Goal: Check status: Check status

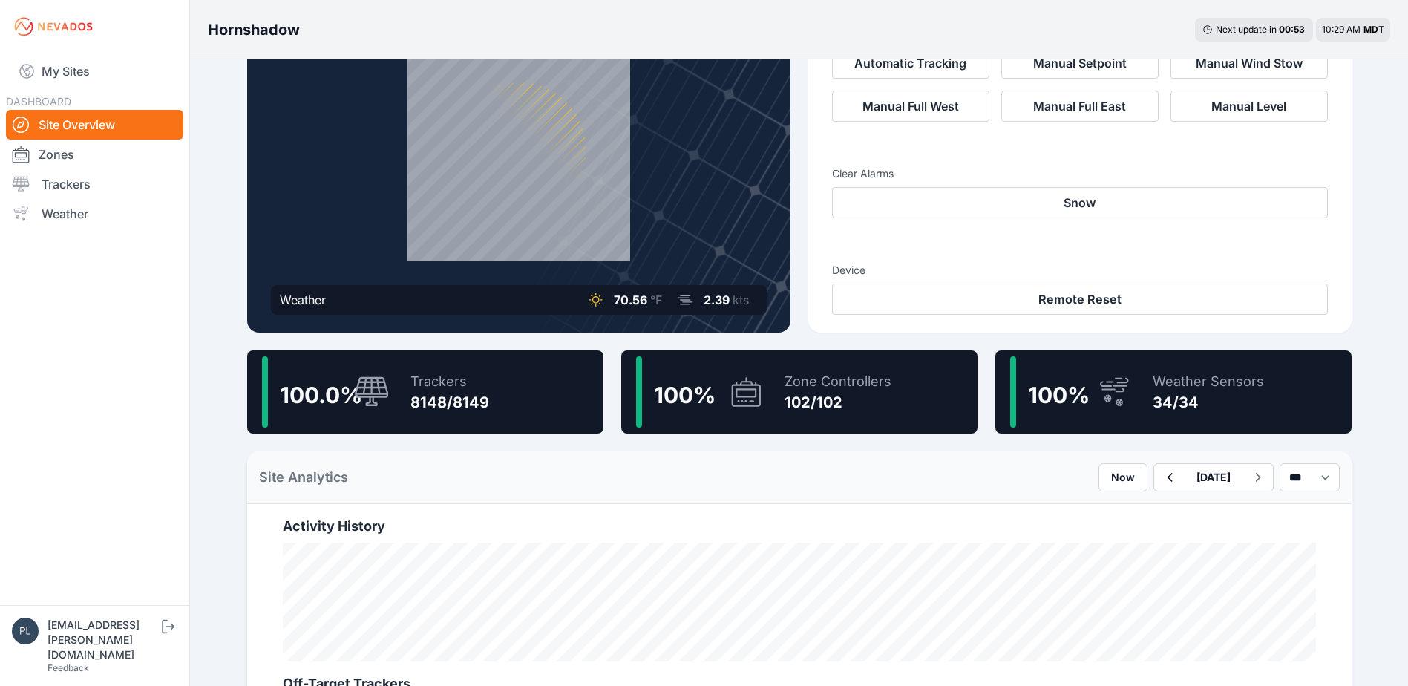
scroll to position [148, 0]
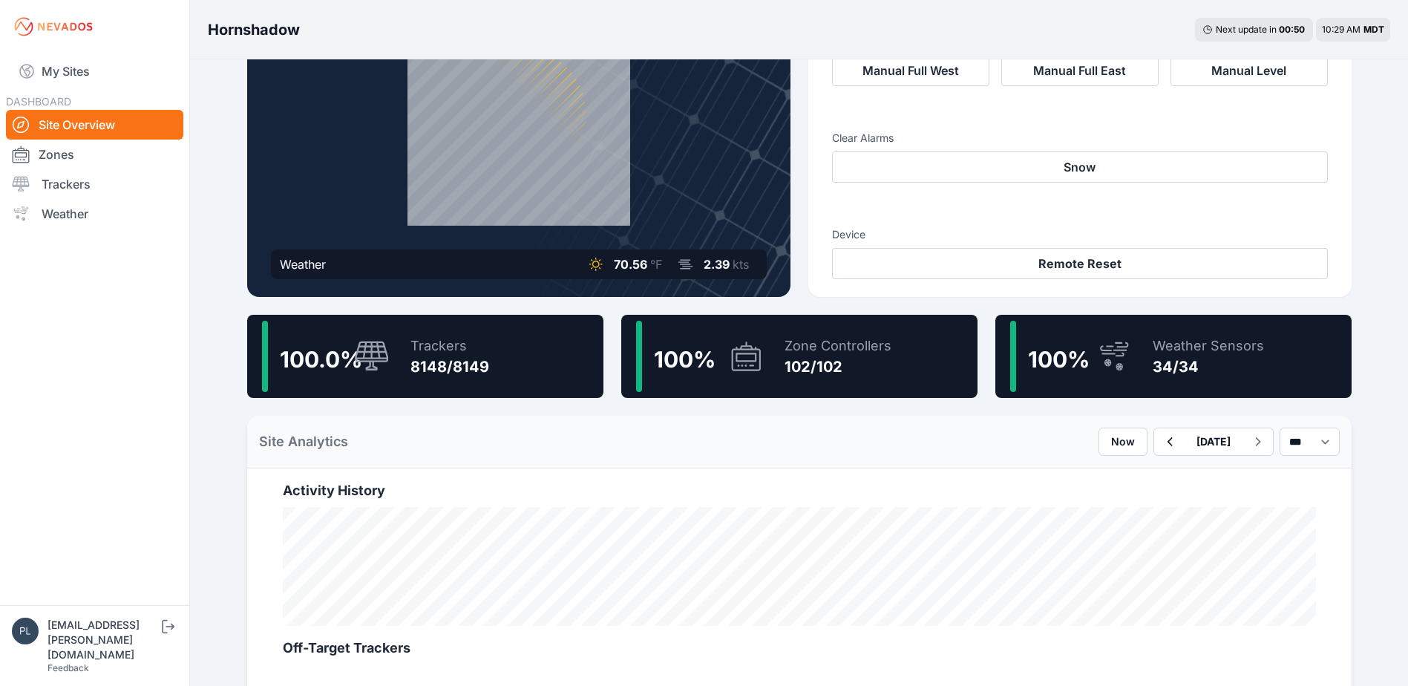
drag, startPoint x: 536, startPoint y: 362, endPoint x: 405, endPoint y: 3, distance: 381.9
click at [536, 362] on div "100.0 % Trackers 8148/8149" at bounding box center [425, 356] width 356 height 83
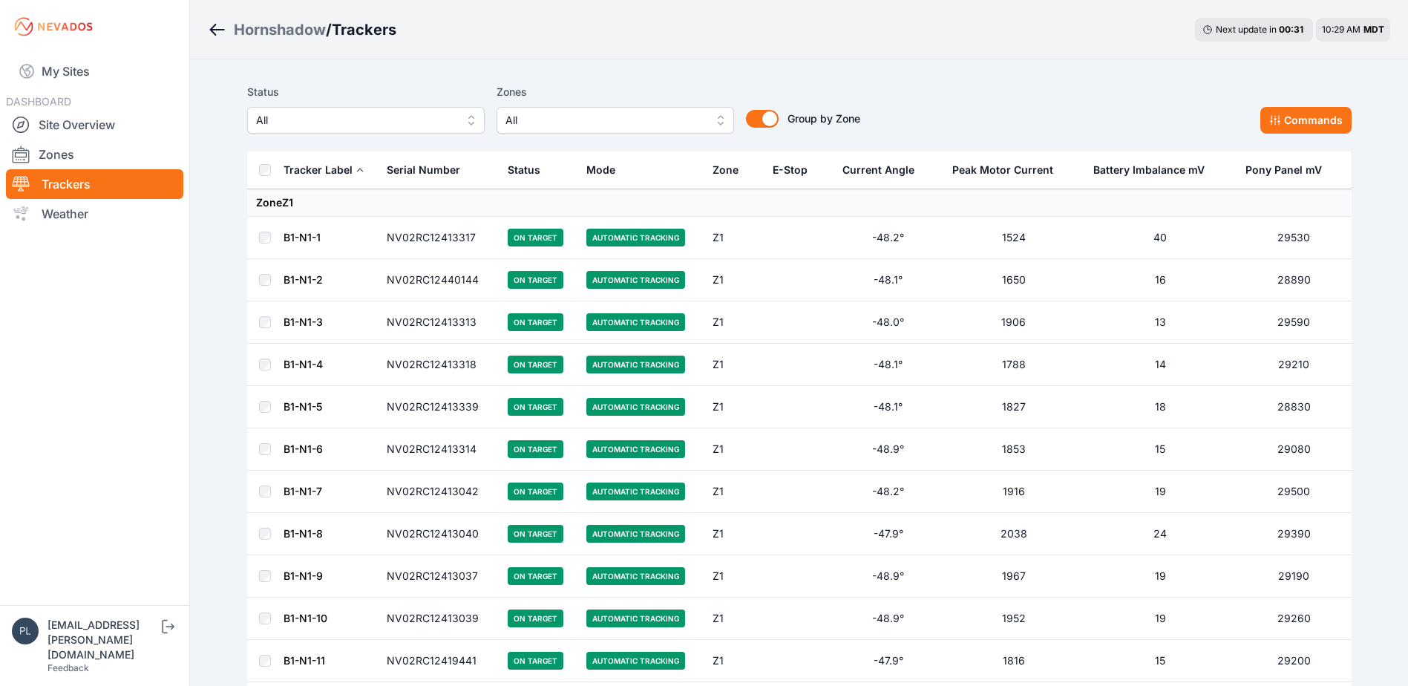
click at [413, 104] on div "Status All" at bounding box center [366, 108] width 238 height 50
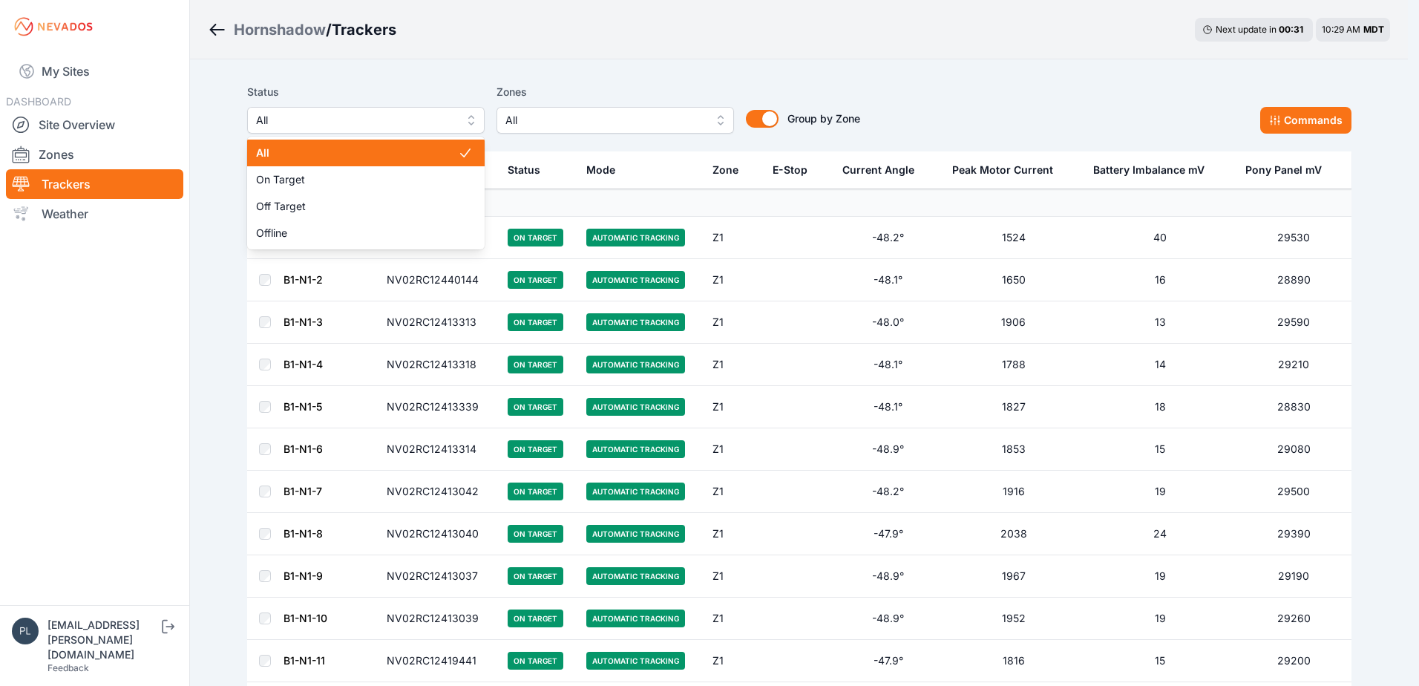
click at [408, 119] on span "All" at bounding box center [355, 120] width 199 height 18
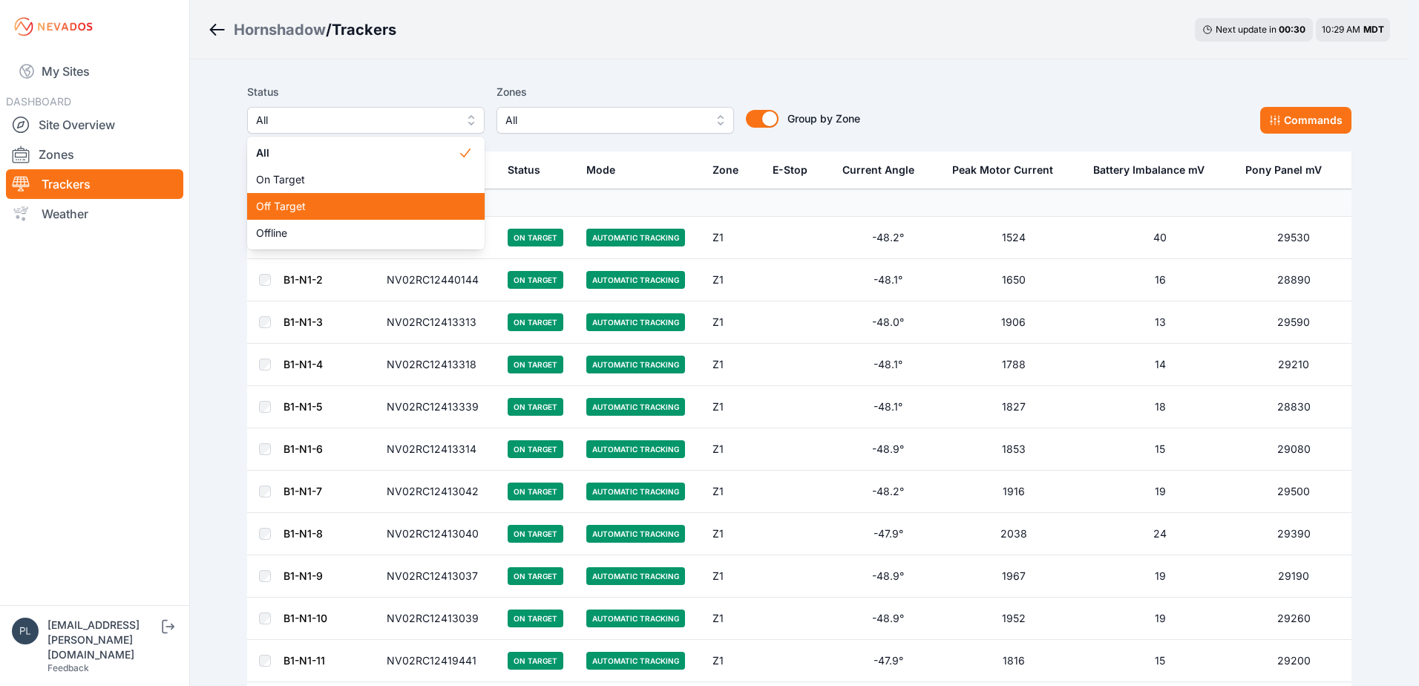
click at [348, 218] on div "Off Target" at bounding box center [366, 206] width 238 height 27
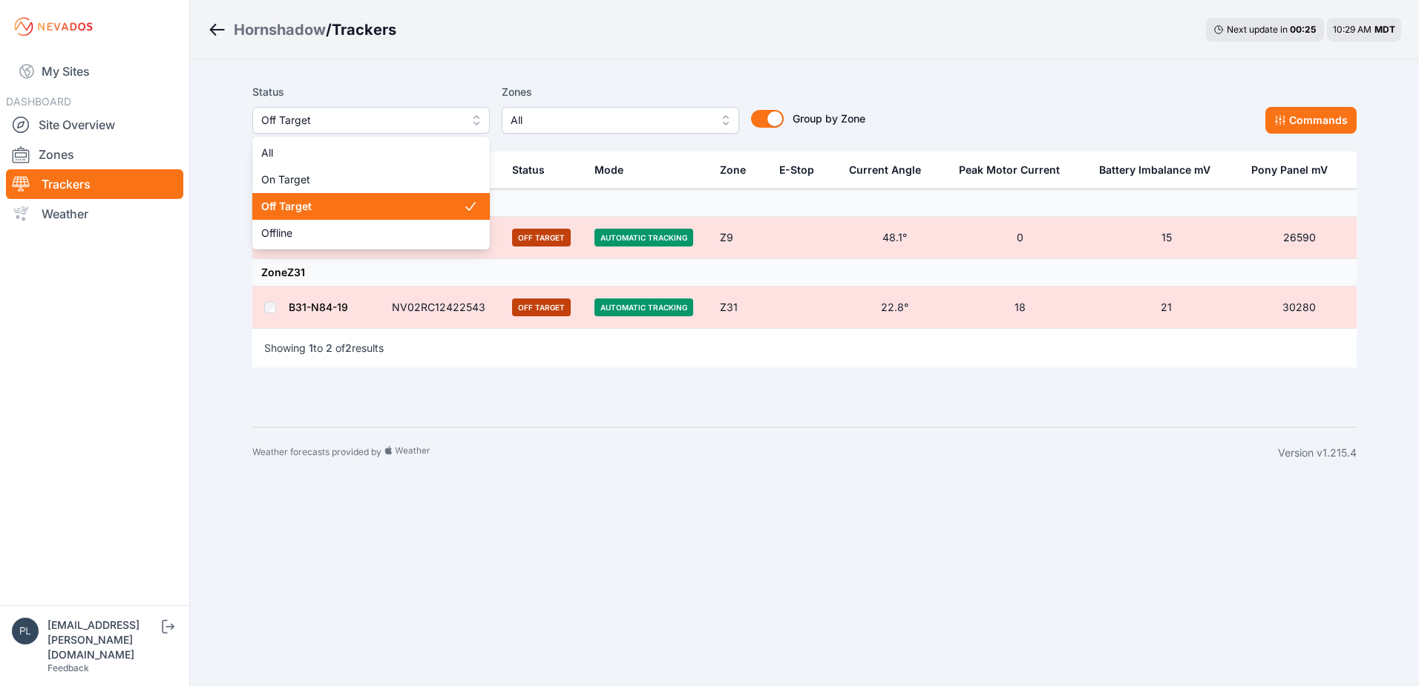
click at [455, 112] on span "Off Target" at bounding box center [360, 120] width 199 height 18
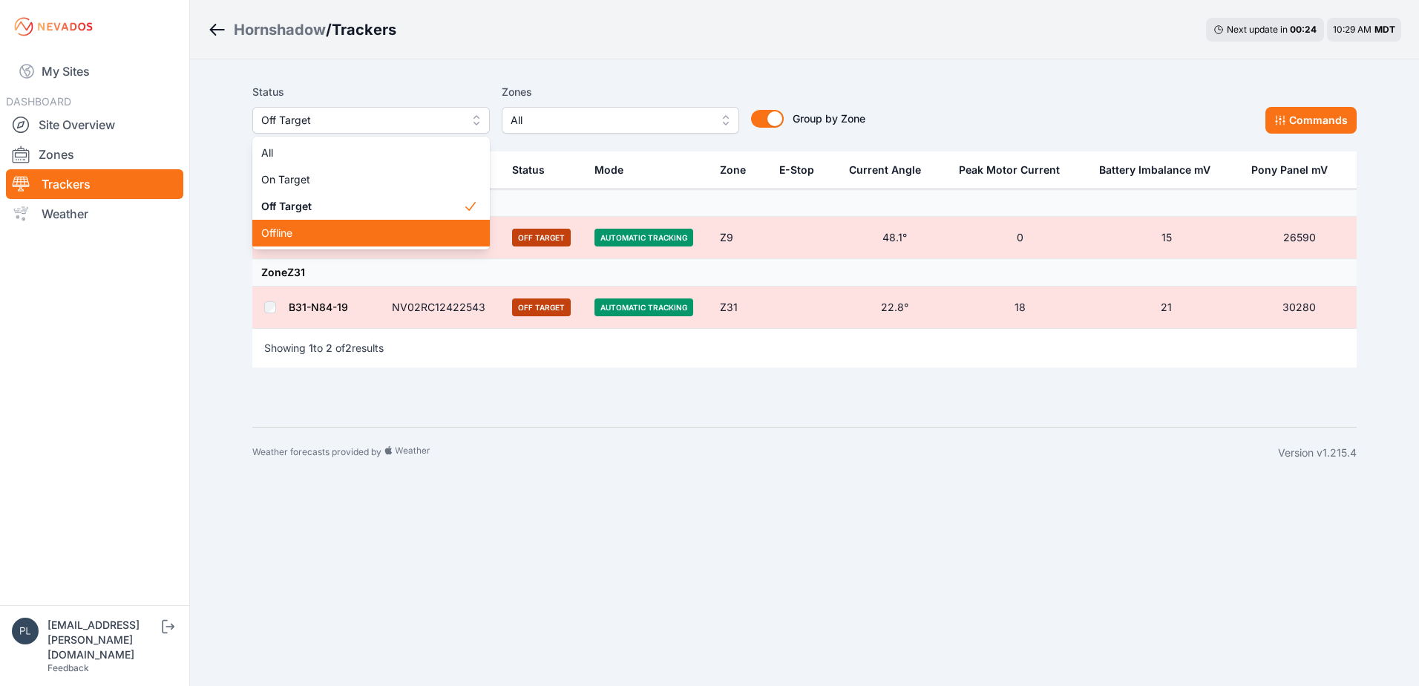
click at [397, 241] on div "Offline" at bounding box center [371, 233] width 238 height 27
